Goal: Information Seeking & Learning: Check status

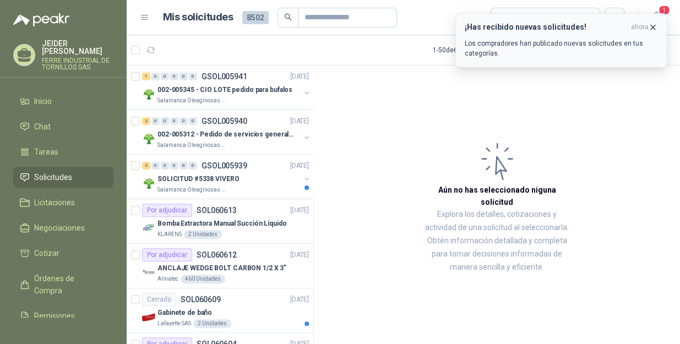
click at [652, 27] on icon "button" at bounding box center [653, 27] width 4 height 4
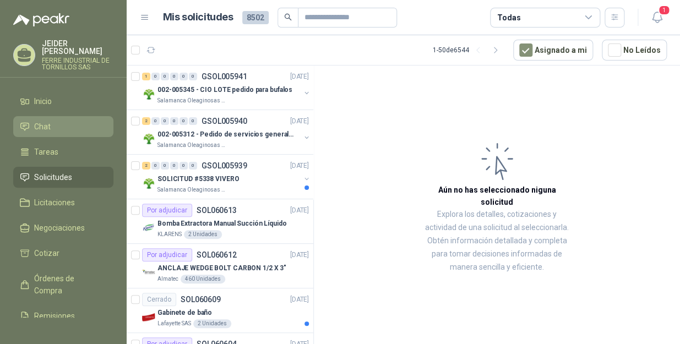
click at [50, 126] on link "Chat" at bounding box center [63, 126] width 100 height 21
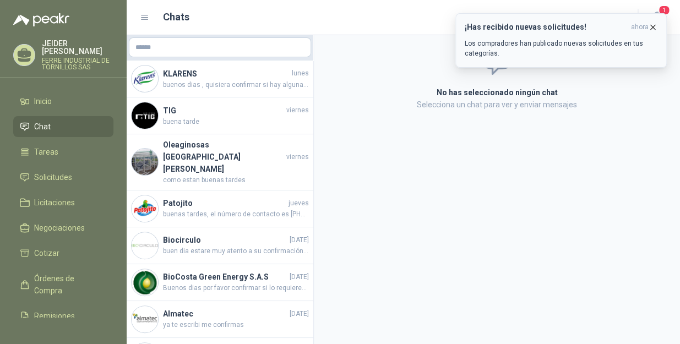
click at [651, 28] on icon "button" at bounding box center [652, 27] width 9 height 9
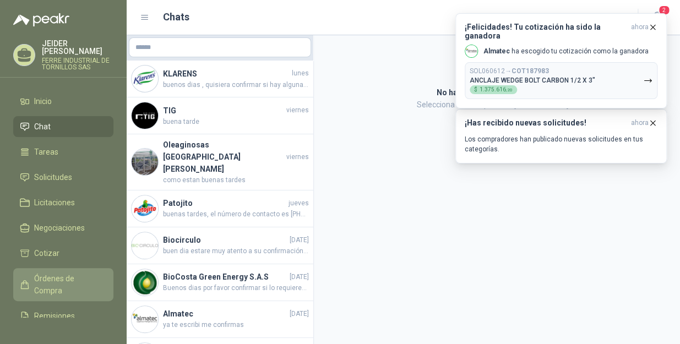
click at [58, 275] on span "Órdenes de Compra" at bounding box center [68, 285] width 69 height 24
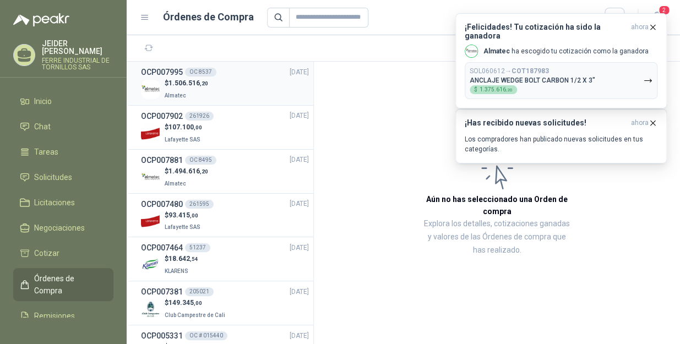
click at [231, 91] on div "$ 1.506.516 ,20 Almatec" at bounding box center [225, 89] width 168 height 23
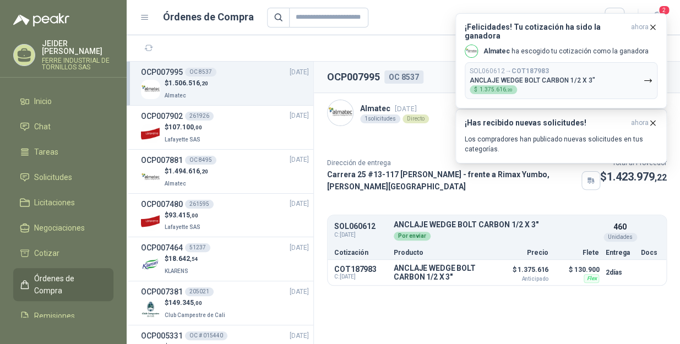
click at [424, 50] on section "1 - 29 de 29" at bounding box center [403, 48] width 553 height 26
click at [655, 28] on icon "button" at bounding box center [652, 27] width 9 height 9
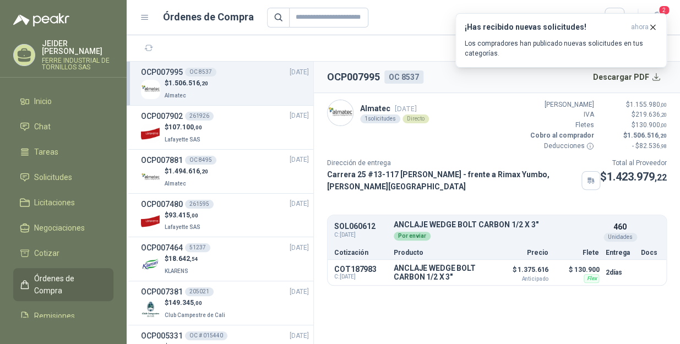
click at [655, 28] on icon "button" at bounding box center [652, 27] width 9 height 9
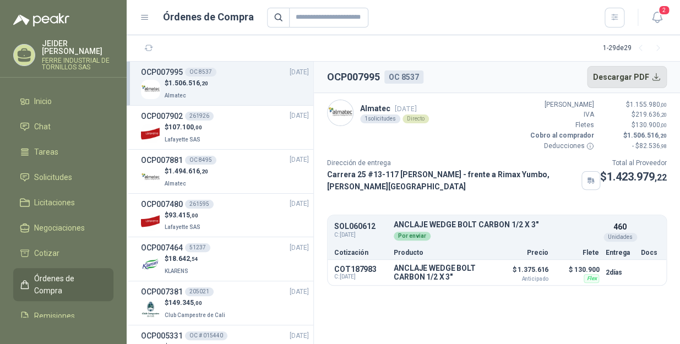
click at [650, 73] on button "Descargar PDF" at bounding box center [627, 77] width 80 height 22
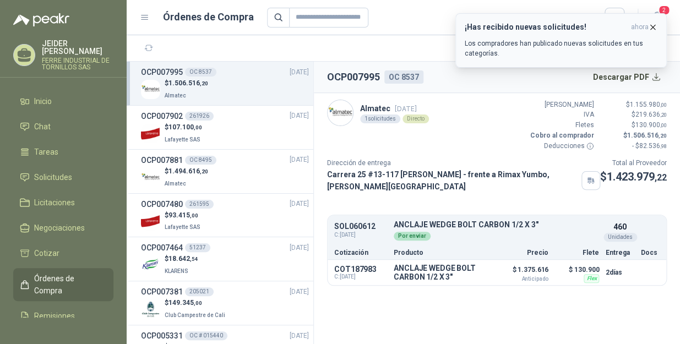
click at [655, 24] on icon "button" at bounding box center [652, 27] width 9 height 9
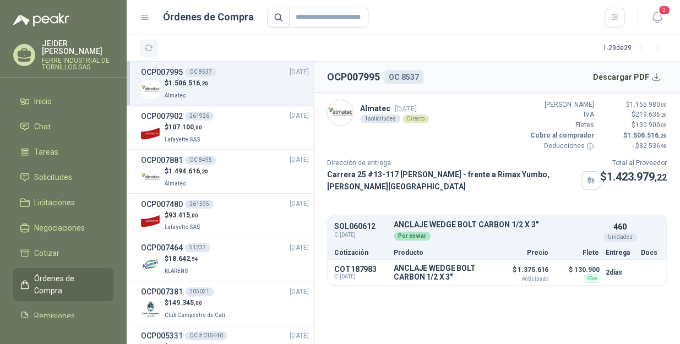
click at [146, 52] on icon "button" at bounding box center [148, 47] width 9 height 9
click at [654, 18] on icon "button" at bounding box center [657, 17] width 14 height 14
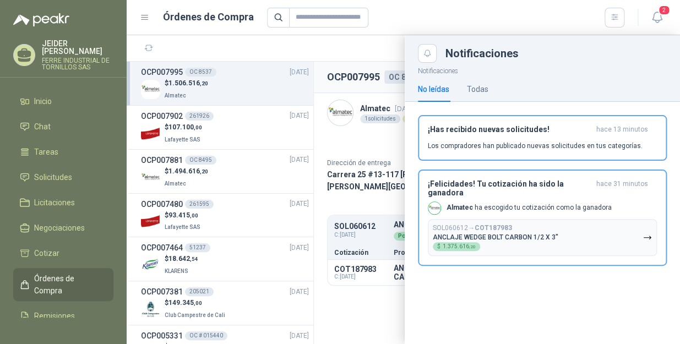
click at [147, 50] on div at bounding box center [403, 189] width 553 height 309
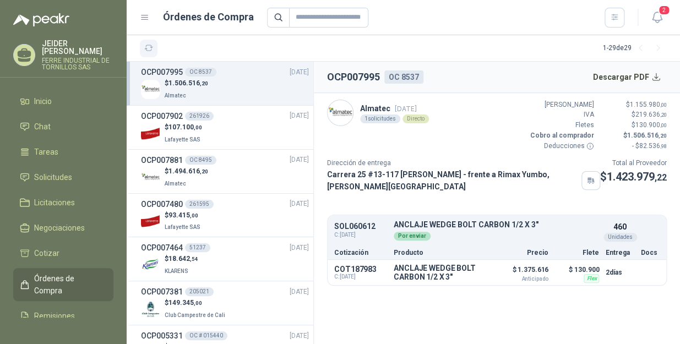
click at [148, 52] on icon "button" at bounding box center [148, 47] width 9 height 9
click at [47, 97] on span "Inicio" at bounding box center [43, 101] width 18 height 12
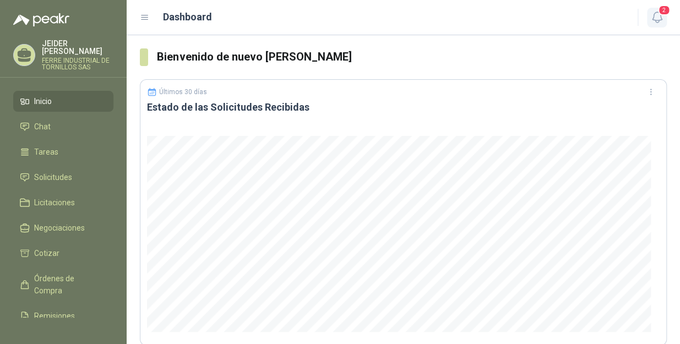
click at [666, 11] on span "2" at bounding box center [664, 10] width 12 height 10
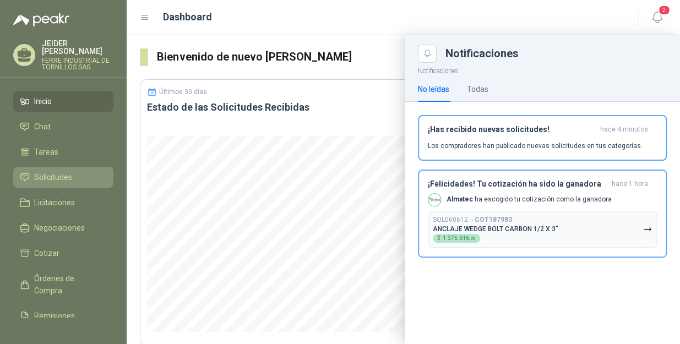
click at [53, 171] on span "Solicitudes" at bounding box center [53, 177] width 38 height 12
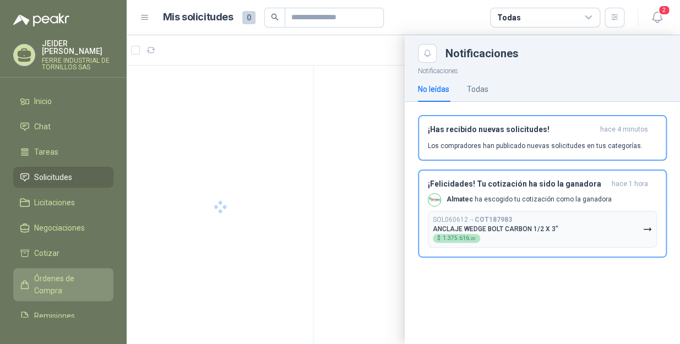
click at [50, 274] on span "Órdenes de Compra" at bounding box center [68, 285] width 69 height 24
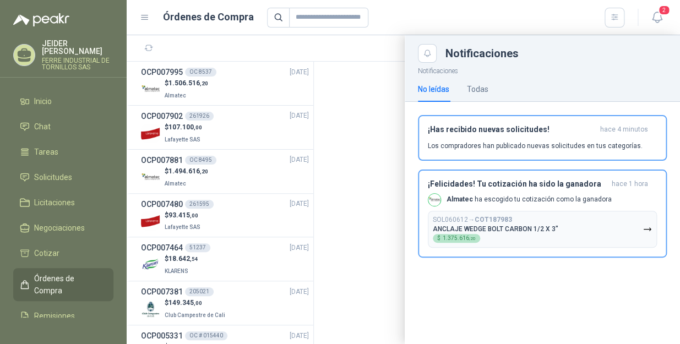
click at [366, 45] on div at bounding box center [403, 189] width 553 height 309
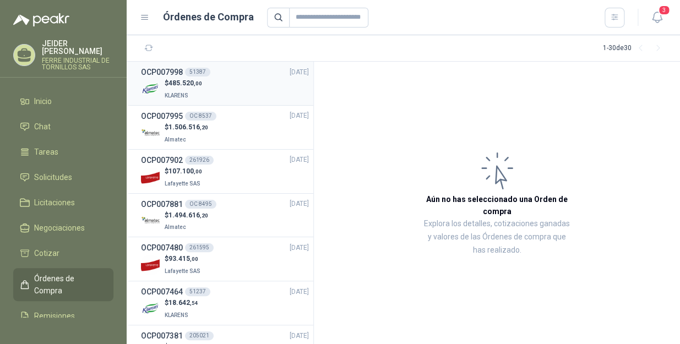
click at [252, 87] on div "$ 485.520 ,00 KLARENS" at bounding box center [225, 89] width 168 height 23
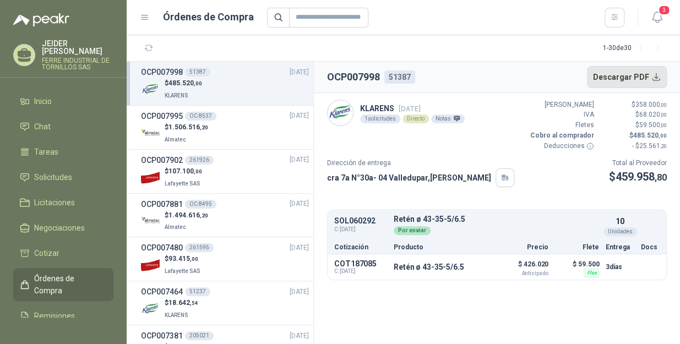
click at [653, 81] on button "Descargar PDF" at bounding box center [627, 77] width 80 height 22
click at [233, 89] on div "$ 485.520 ,00 KLARENS" at bounding box center [225, 89] width 168 height 23
click at [457, 265] on button "Detalles" at bounding box center [461, 266] width 52 height 15
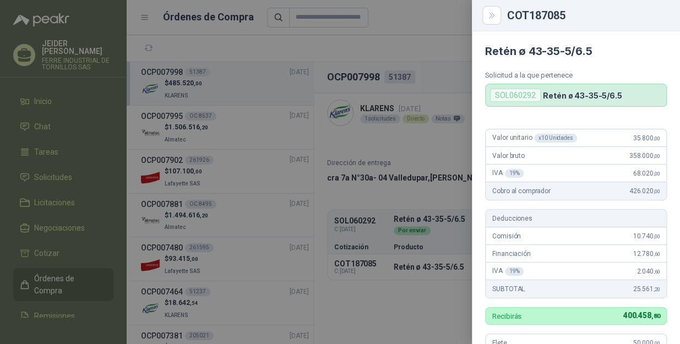
click at [42, 93] on div at bounding box center [340, 172] width 680 height 344
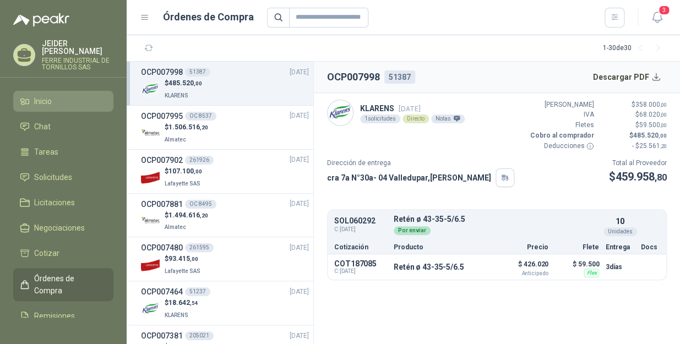
click at [44, 95] on span "Inicio" at bounding box center [43, 101] width 18 height 12
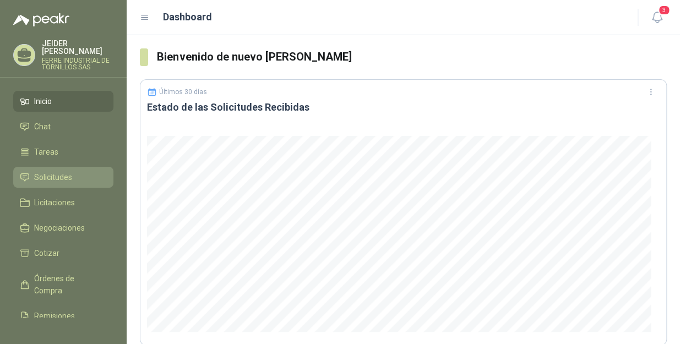
click at [73, 176] on link "Solicitudes" at bounding box center [63, 177] width 100 height 21
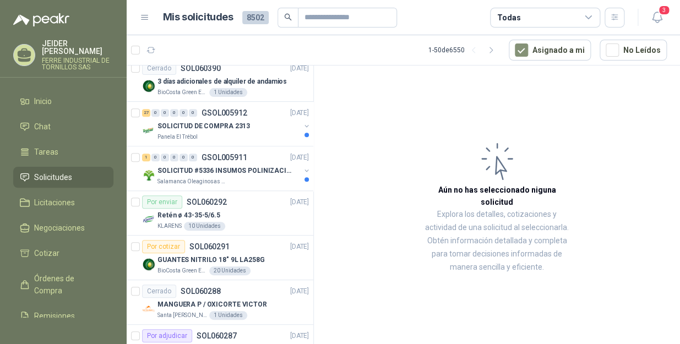
scroll to position [1852, 0]
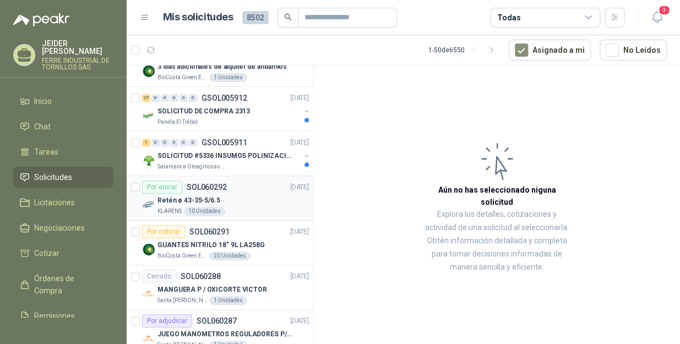
click at [255, 194] on div "Retén ø 43-35-5/6.5" at bounding box center [232, 200] width 151 height 13
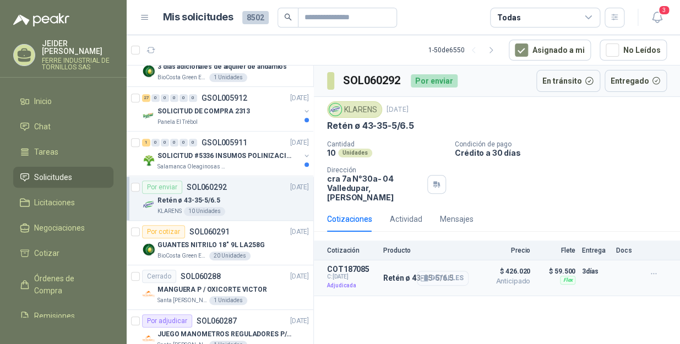
click at [442, 271] on button "Detalles" at bounding box center [443, 278] width 52 height 15
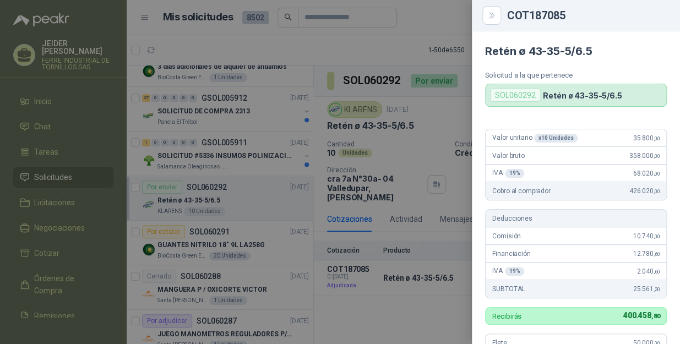
click at [525, 92] on div "SOL060292" at bounding box center [515, 95] width 51 height 13
click at [453, 123] on div at bounding box center [340, 172] width 680 height 344
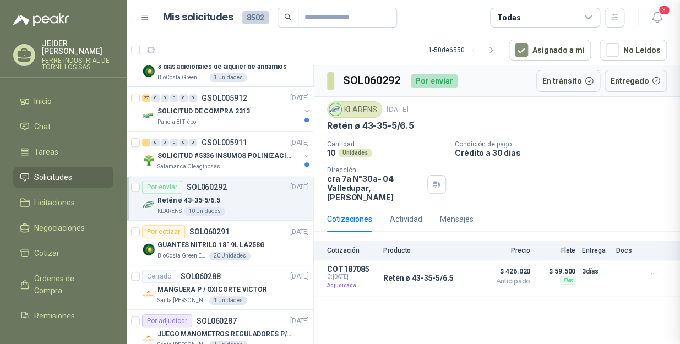
scroll to position [314, 0]
click at [658, 20] on icon "button" at bounding box center [656, 17] width 9 height 10
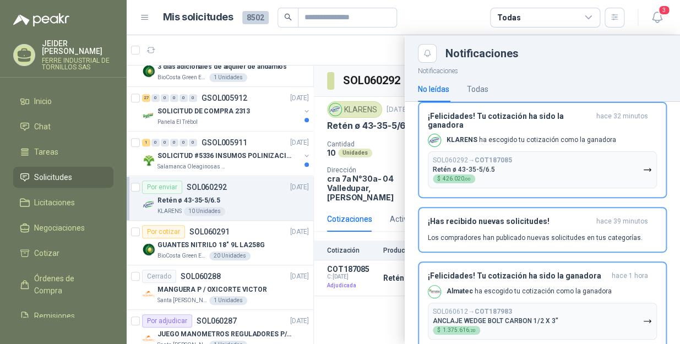
scroll to position [0, 0]
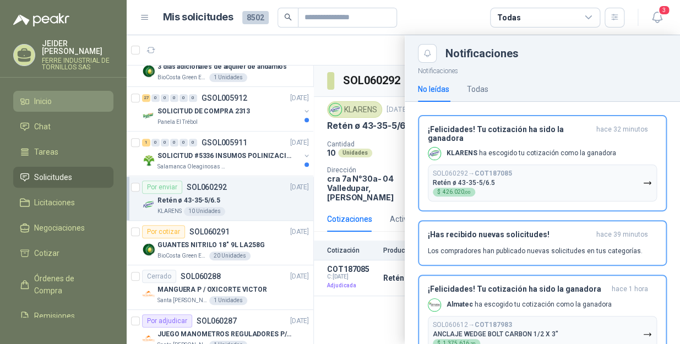
click at [55, 95] on li "Inicio" at bounding box center [63, 101] width 87 height 12
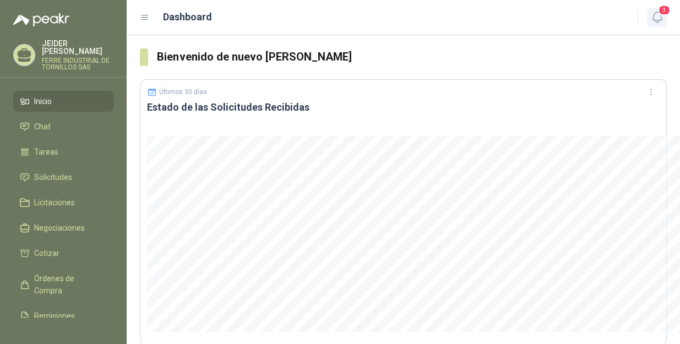
click at [662, 16] on icon "button" at bounding box center [657, 17] width 14 height 14
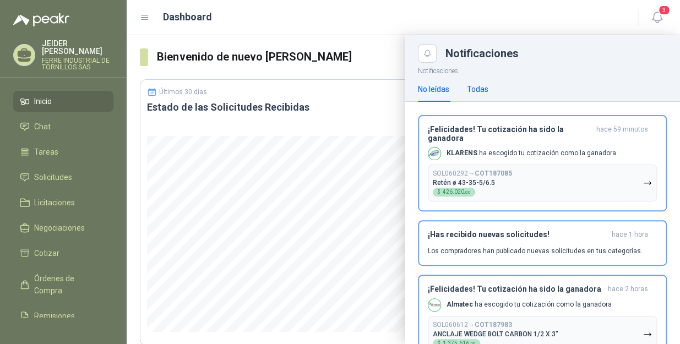
click at [474, 93] on div "Todas" at bounding box center [477, 89] width 21 height 12
click at [52, 95] on span "Inicio" at bounding box center [43, 101] width 18 height 12
click at [48, 171] on span "Solicitudes" at bounding box center [53, 177] width 38 height 12
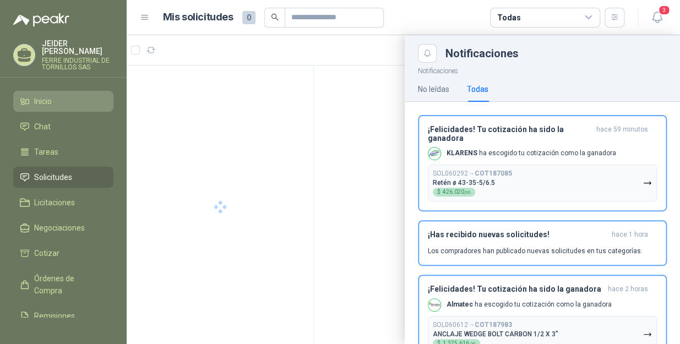
click at [75, 95] on li "Inicio" at bounding box center [63, 101] width 87 height 12
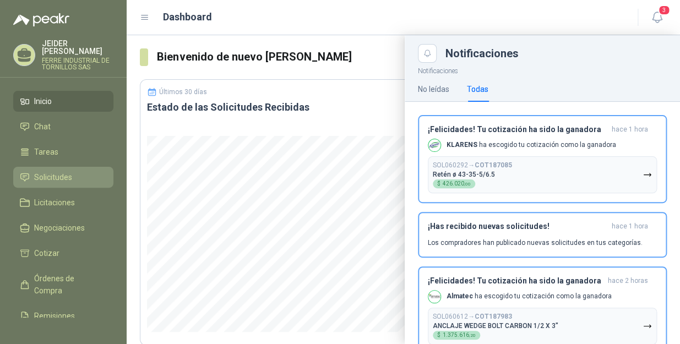
click at [56, 179] on link "Solicitudes" at bounding box center [63, 177] width 100 height 21
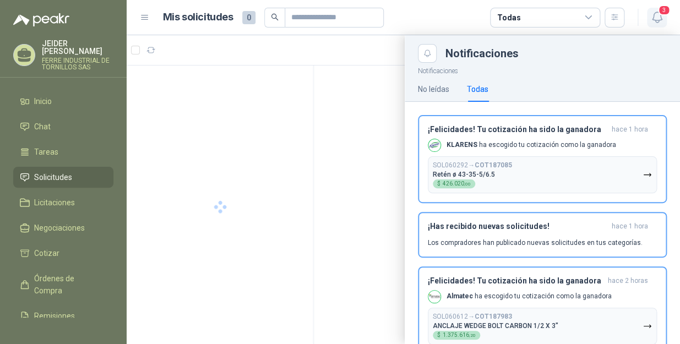
click at [660, 17] on icon "button" at bounding box center [656, 17] width 9 height 10
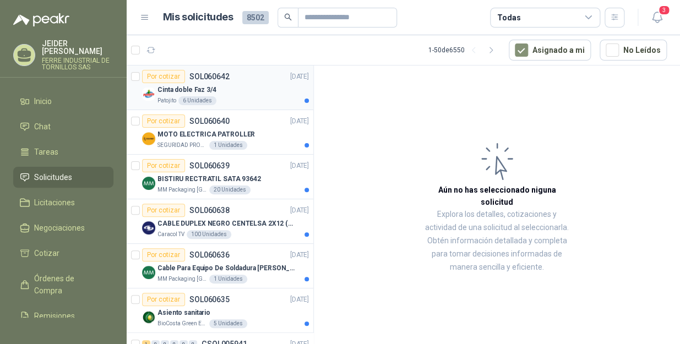
click at [269, 100] on div "Patojito 6 Unidades" at bounding box center [232, 100] width 151 height 9
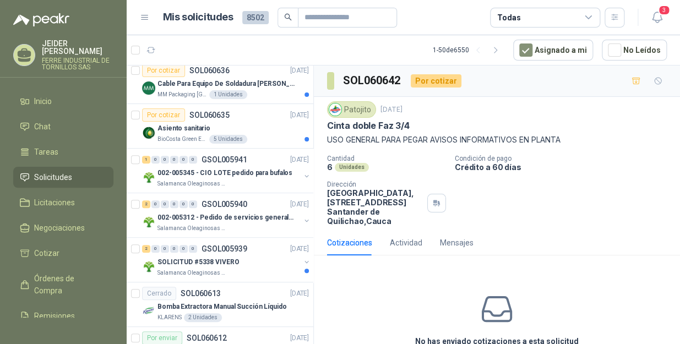
scroll to position [200, 0]
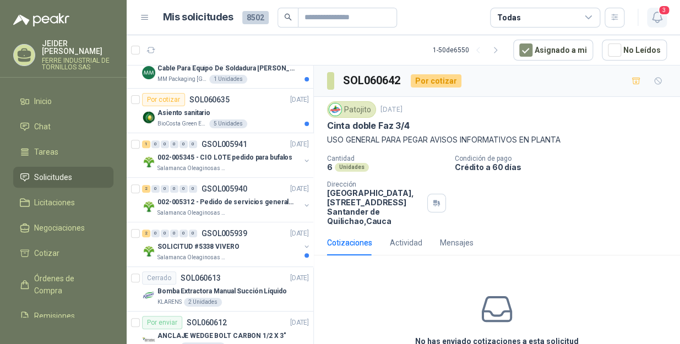
click at [664, 19] on button "3" at bounding box center [657, 18] width 20 height 20
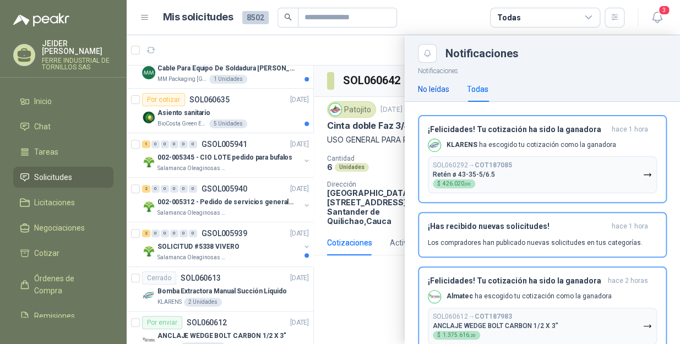
click at [443, 94] on div "No leídas" at bounding box center [433, 89] width 31 height 12
click at [478, 90] on div "Todas" at bounding box center [477, 89] width 21 height 12
click at [530, 129] on h3 "¡Felicidades! Tu cotización ha sido la ganadora" at bounding box center [518, 129] width 180 height 9
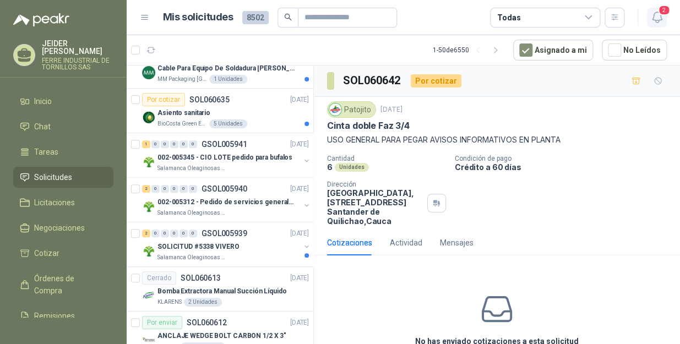
click at [659, 15] on icon "button" at bounding box center [657, 17] width 14 height 14
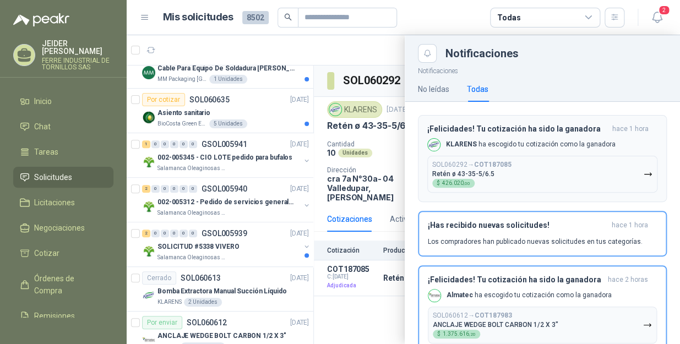
click at [504, 135] on div "¡Felicidades! Tu cotización ha sido la ganadora hace 1 hora KLARENS ha escogido…" at bounding box center [542, 158] width 230 height 68
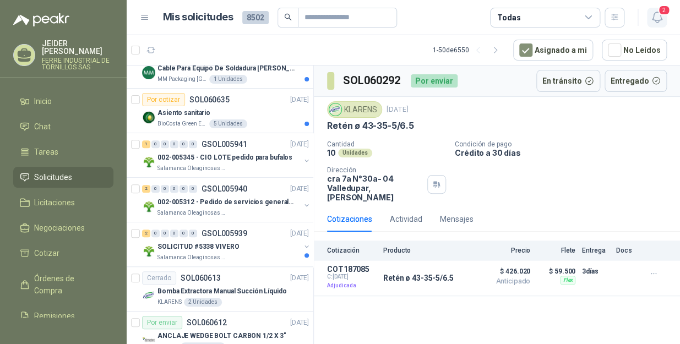
click at [654, 15] on icon "button" at bounding box center [657, 17] width 14 height 14
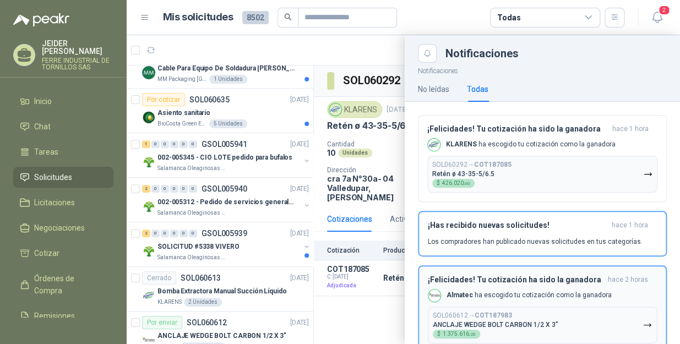
click at [492, 290] on div "Almatec ha escogido tu cotización como la ganadora" at bounding box center [520, 295] width 184 height 13
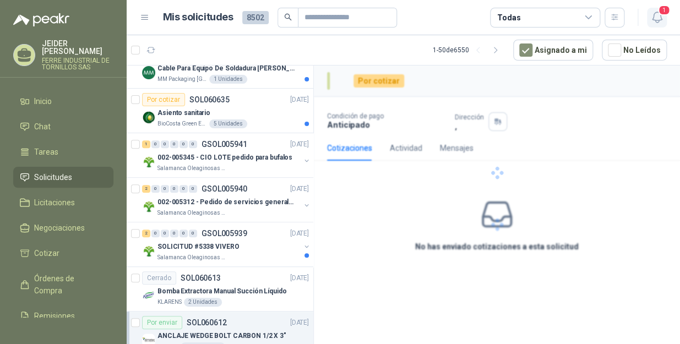
click at [651, 20] on icon "button" at bounding box center [657, 17] width 14 height 14
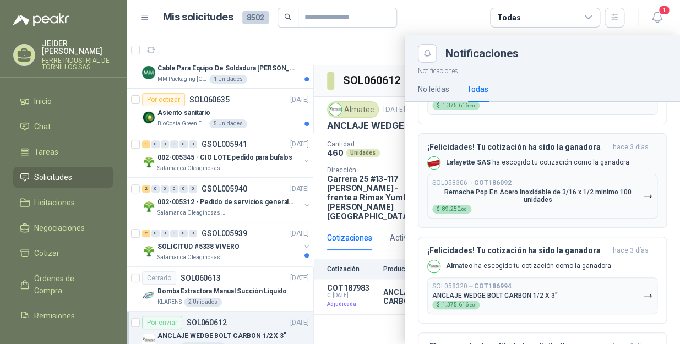
scroll to position [250, 0]
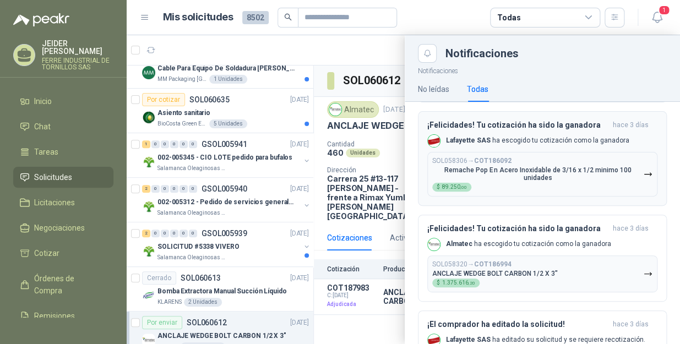
click at [524, 133] on div "¡Felicidades! Tu cotización ha sido la ganadora hace 3 días Lafayette SAS ha es…" at bounding box center [542, 159] width 230 height 76
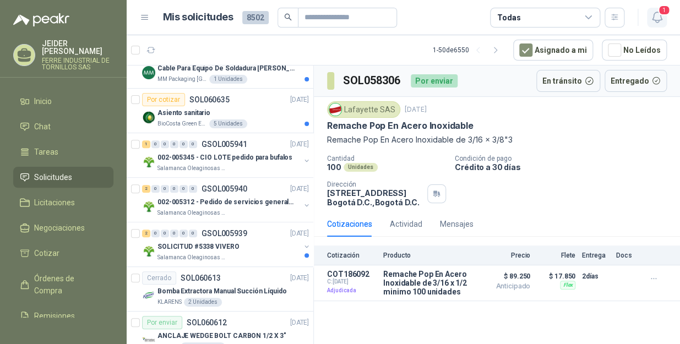
click at [655, 21] on icon "button" at bounding box center [657, 17] width 14 height 14
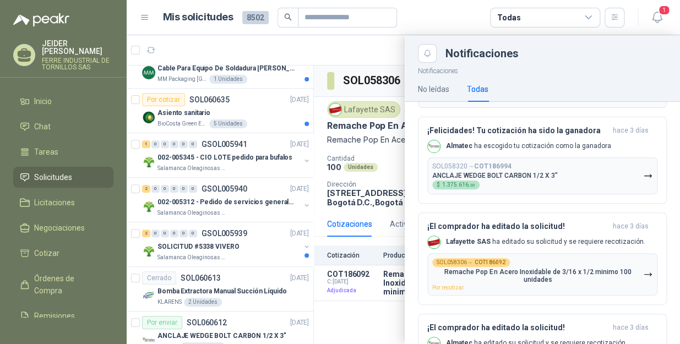
scroll to position [350, 0]
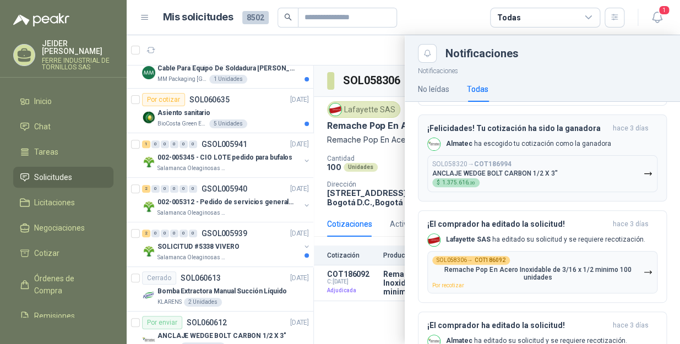
click at [511, 131] on h3 "¡Felicidades! Tu cotización ha sido la ganadora" at bounding box center [517, 128] width 181 height 9
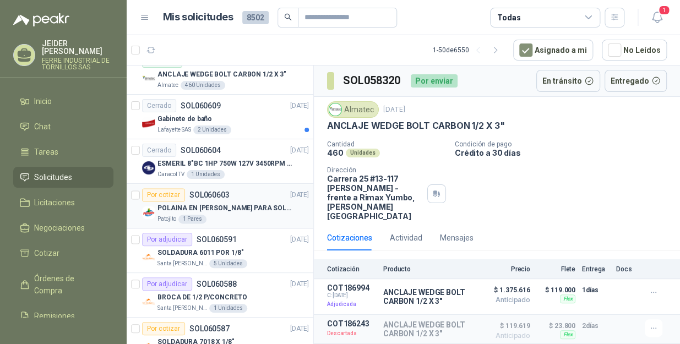
scroll to position [450, 0]
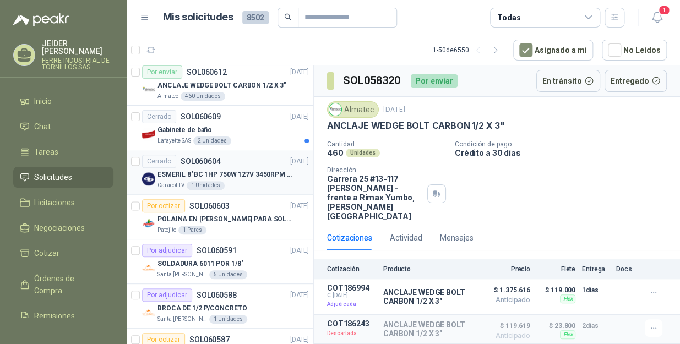
click at [253, 165] on div "Cerrado SOL060604 09/10/25" at bounding box center [225, 161] width 167 height 13
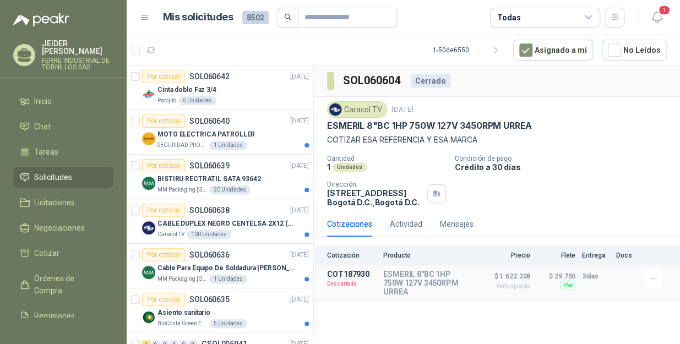
click at [85, 171] on li "Solicitudes" at bounding box center [63, 177] width 87 height 12
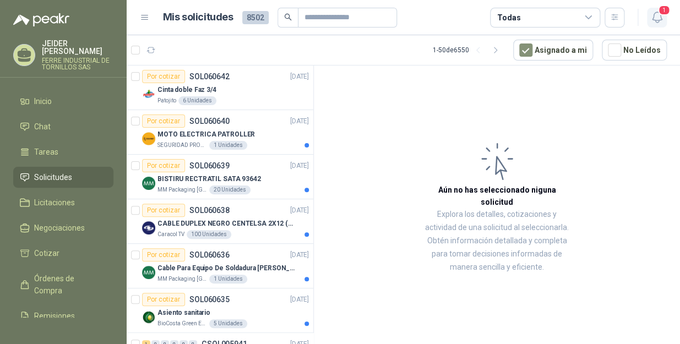
click at [654, 16] on icon "button" at bounding box center [657, 17] width 14 height 14
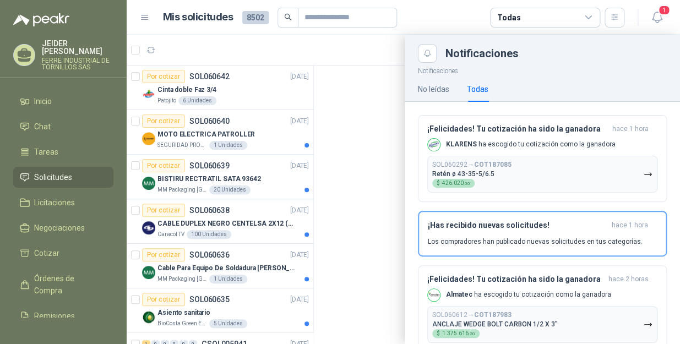
click at [250, 50] on div at bounding box center [403, 189] width 553 height 309
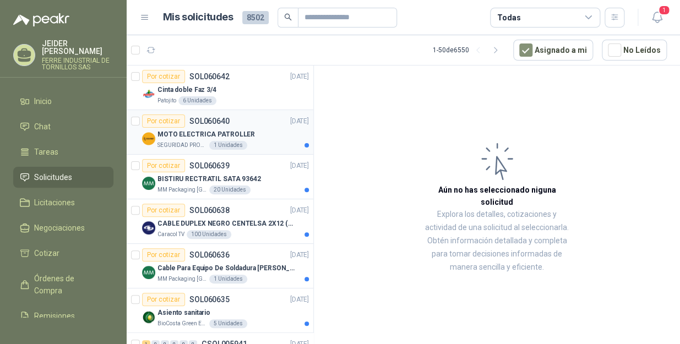
scroll to position [50, 0]
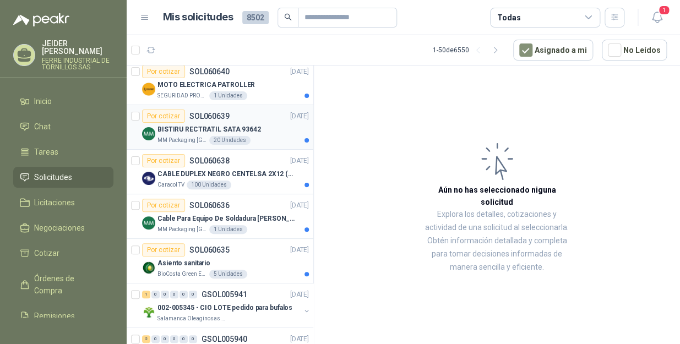
click at [265, 133] on div "BISTIRU RECTRATIL SATA 93642" at bounding box center [232, 129] width 151 height 13
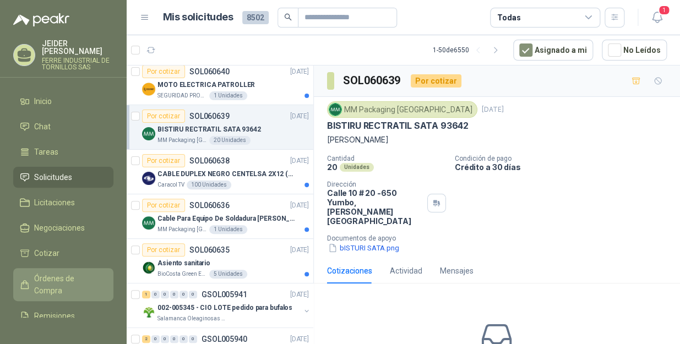
click at [62, 286] on span "Órdenes de Compra" at bounding box center [68, 285] width 69 height 24
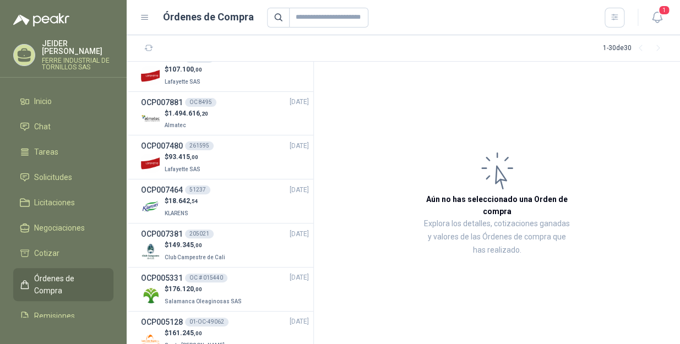
scroll to position [50, 0]
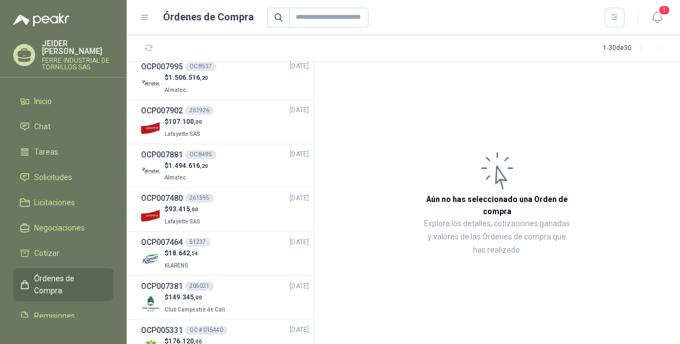
click at [74, 158] on ul "Inicio Chat Tareas Solicitudes Licitaciones Negociaciones Cotizar Órdenes de Co…" at bounding box center [63, 204] width 127 height 227
click at [77, 171] on li "Solicitudes" at bounding box center [63, 177] width 87 height 12
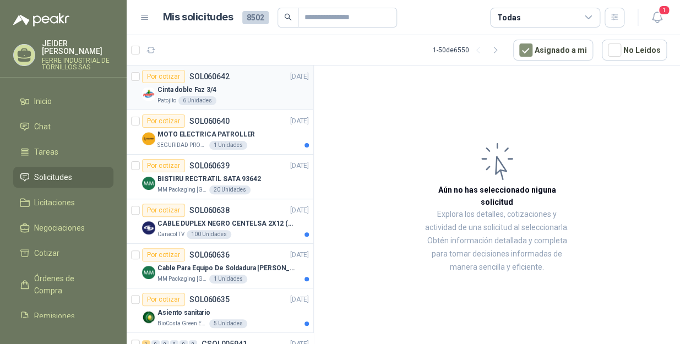
click at [246, 86] on div "Cinta doble Faz 3/4" at bounding box center [232, 89] width 151 height 13
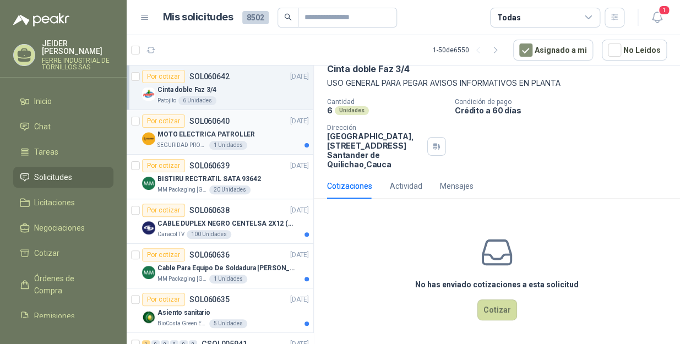
click at [182, 141] on p "SEGURIDAD PROVISER LTDA" at bounding box center [182, 145] width 50 height 9
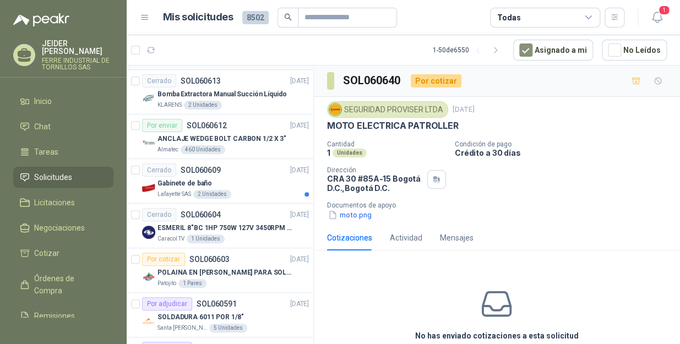
scroll to position [400, 0]
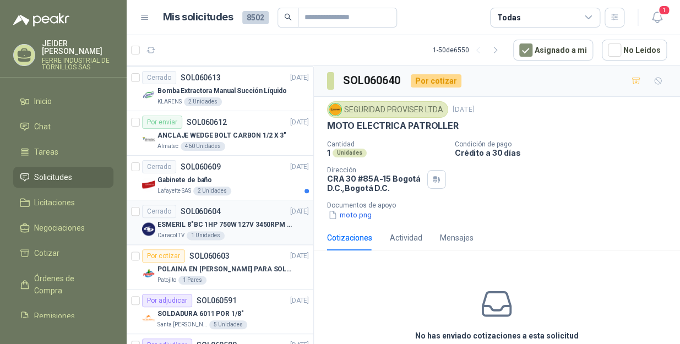
click at [192, 215] on div "Cerrado SOL060604" at bounding box center [181, 211] width 79 height 13
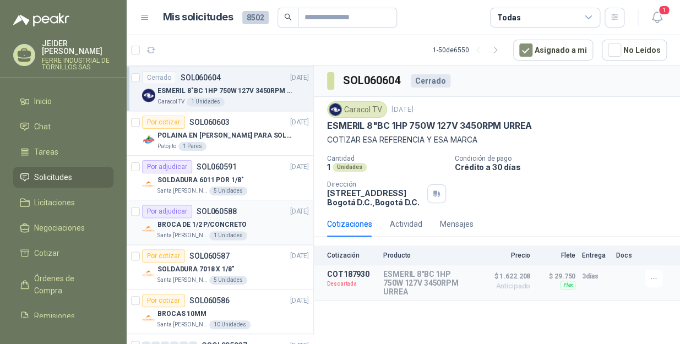
scroll to position [551, 0]
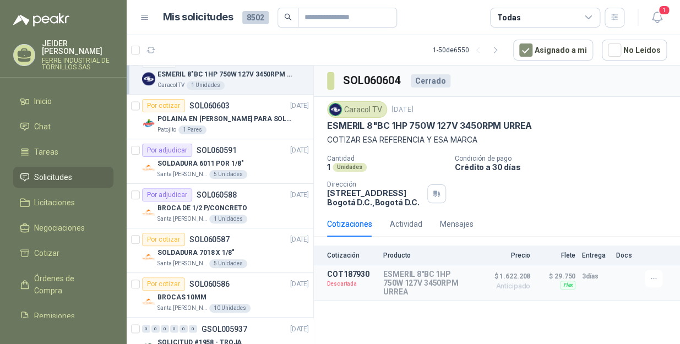
click at [588, 13] on icon at bounding box center [589, 18] width 10 height 10
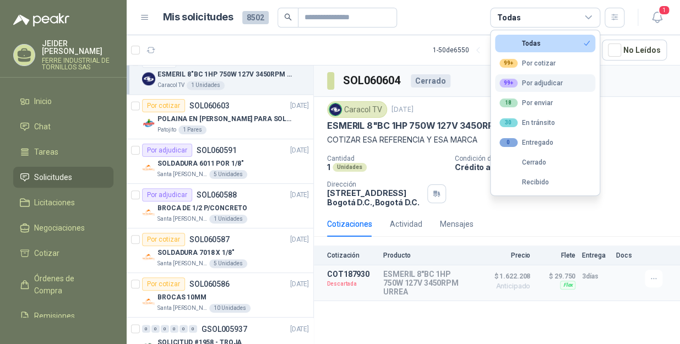
click at [547, 81] on div "99+ Por adjudicar" at bounding box center [530, 83] width 63 height 9
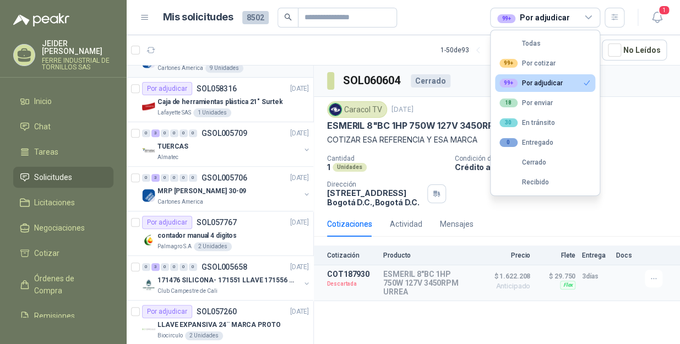
scroll to position [350, 0]
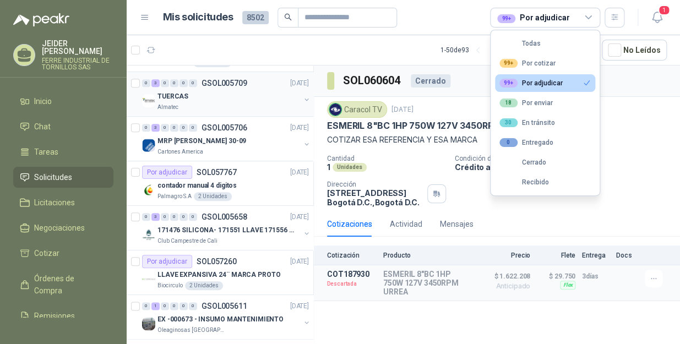
click at [192, 99] on div "TUERCAS" at bounding box center [228, 96] width 143 height 13
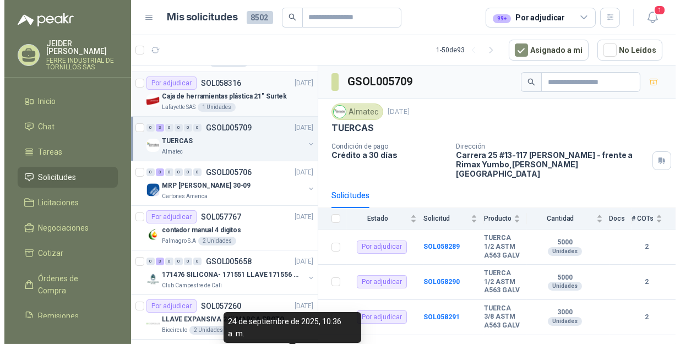
scroll to position [300, 0]
